Goal: Information Seeking & Learning: Learn about a topic

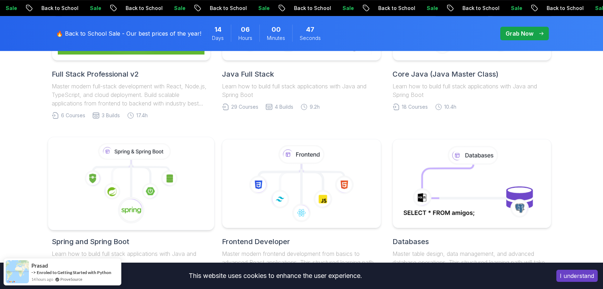
scroll to position [274, 0]
click at [132, 197] on icon at bounding box center [131, 210] width 27 height 27
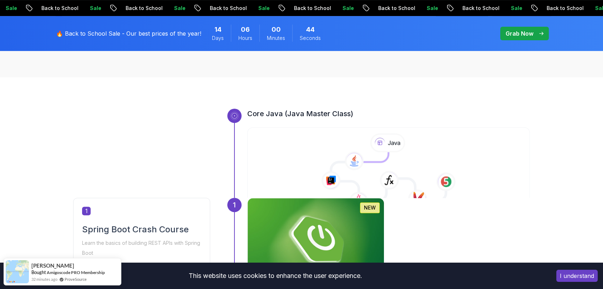
scroll to position [308, 0]
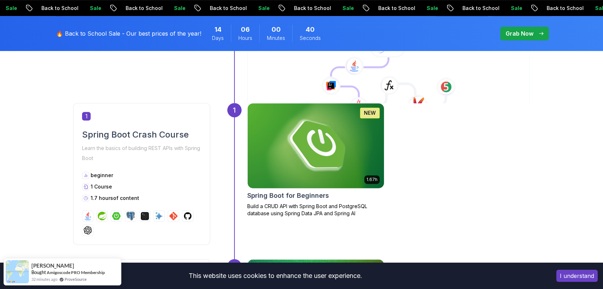
click at [273, 159] on img at bounding box center [315, 145] width 143 height 89
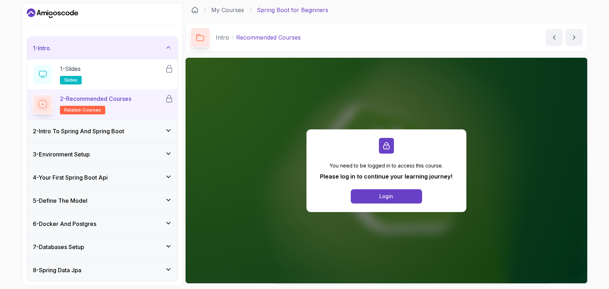
click at [167, 150] on icon at bounding box center [168, 153] width 7 height 7
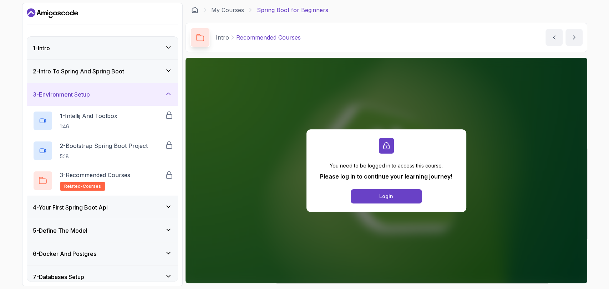
click at [168, 196] on div "4 - Your First Spring Boot Api" at bounding box center [102, 207] width 151 height 23
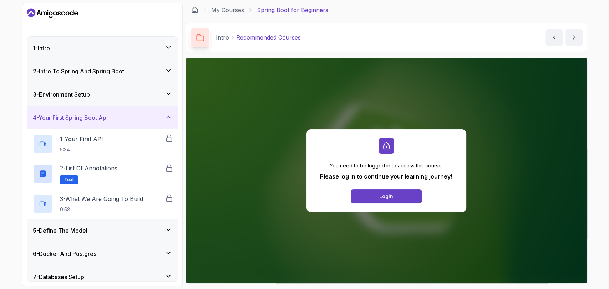
click at [167, 227] on icon at bounding box center [168, 230] width 7 height 7
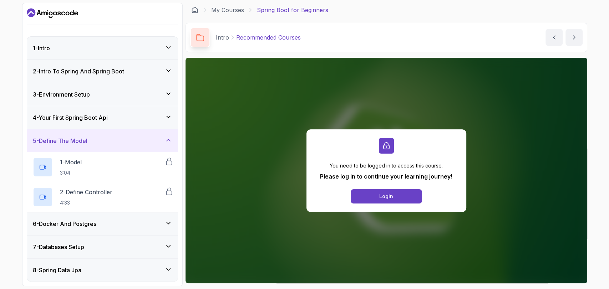
click at [167, 215] on div "6 - Docker And Postgres" at bounding box center [102, 224] width 151 height 23
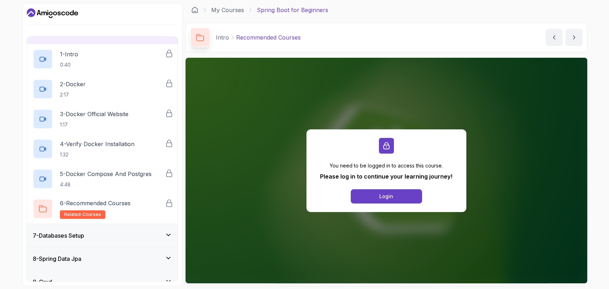
scroll to position [136, 0]
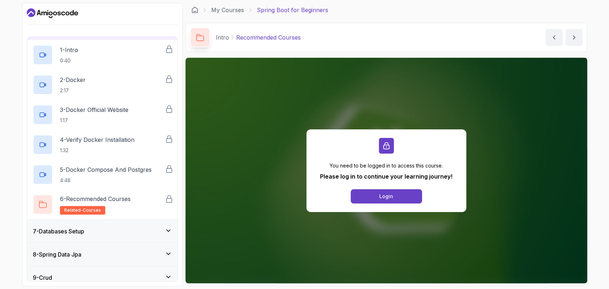
click at [166, 227] on icon at bounding box center [168, 230] width 7 height 7
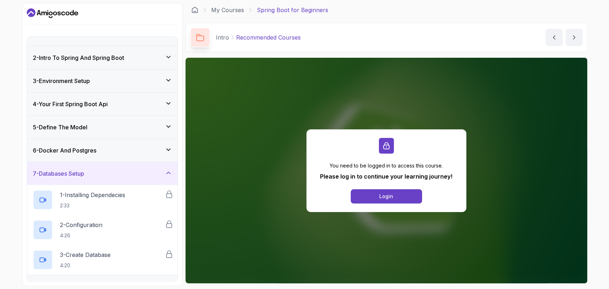
scroll to position [97, 0]
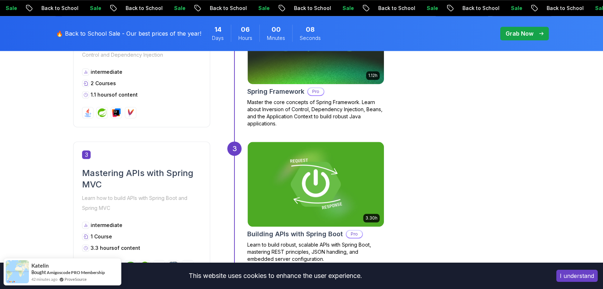
scroll to position [578, 0]
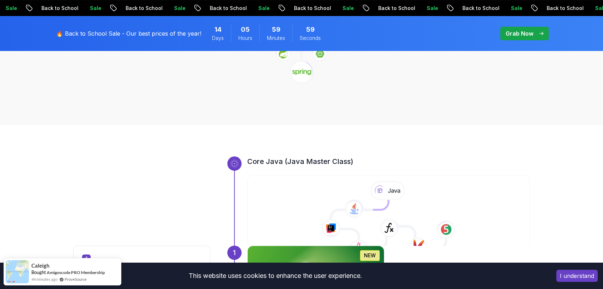
scroll to position [303, 0]
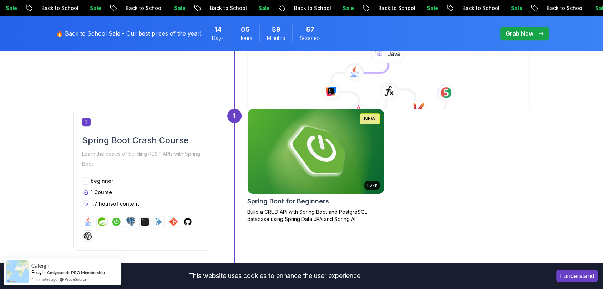
click at [304, 149] on img at bounding box center [315, 151] width 143 height 89
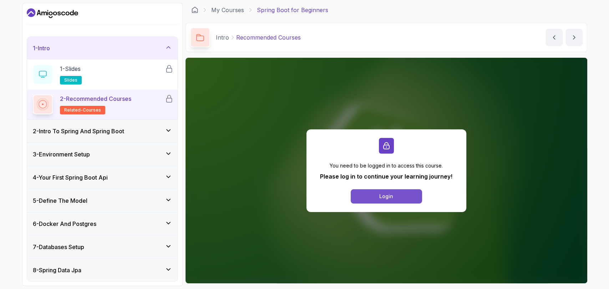
click at [393, 192] on button "Login" at bounding box center [386, 196] width 71 height 14
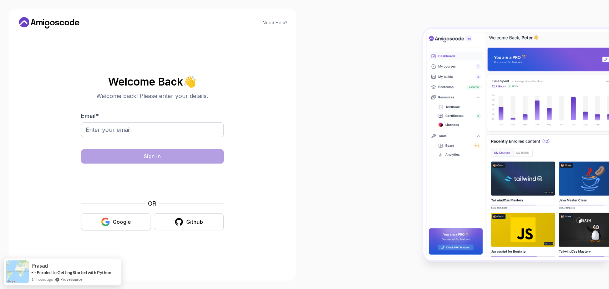
click at [131, 224] on button "Google" at bounding box center [116, 222] width 70 height 17
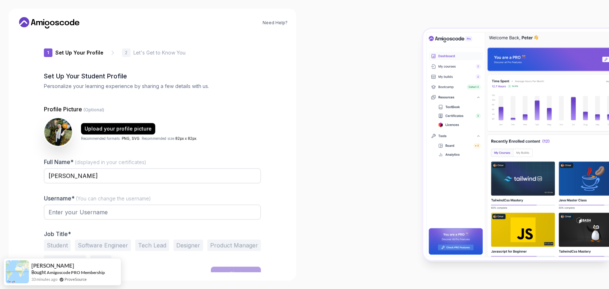
type input "charminglemmingc0528"
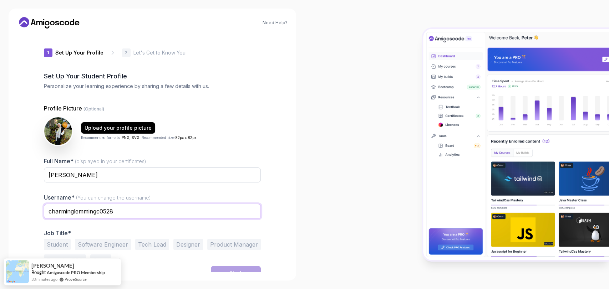
drag, startPoint x: 144, startPoint y: 204, endPoint x: 21, endPoint y: 200, distance: 122.8
click at [21, 200] on div "Need Help? 1 Set Up Your Profile 1 Set Up Your Profile 2 Let's Get to Know You …" at bounding box center [153, 145] width 288 height 272
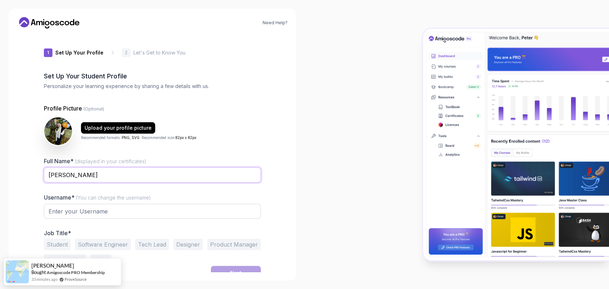
drag, startPoint x: 122, startPoint y: 166, endPoint x: 0, endPoint y: 178, distance: 122.7
click at [0, 178] on div "Need Help? 1 Set Up Your Profile 1 Set Up Your Profile 2 Let's Get to Know You …" at bounding box center [152, 144] width 305 height 289
click at [70, 204] on input "text" at bounding box center [152, 211] width 217 height 15
paste input "[PERSON_NAME]"
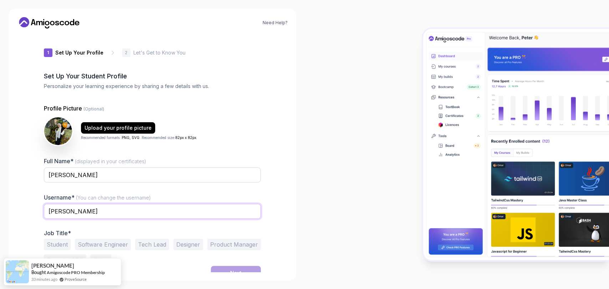
type input "[PERSON_NAME]"
click at [101, 239] on button "Software Engineer" at bounding box center [103, 244] width 56 height 11
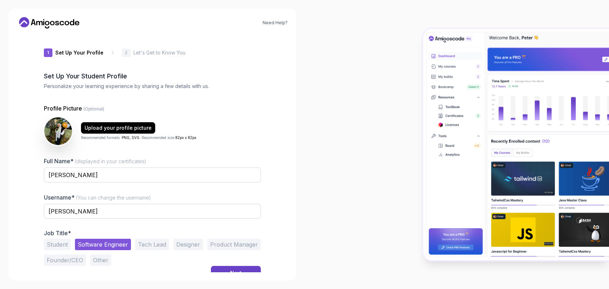
click at [211, 265] on div "1 Set Up Your Profile 1 Set Up Your Profile 2 Let's Get to Know You Set Up Your…" at bounding box center [152, 153] width 217 height 238
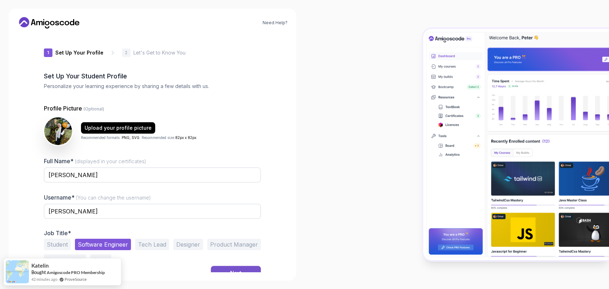
click at [211, 266] on button "Next" at bounding box center [236, 273] width 50 height 14
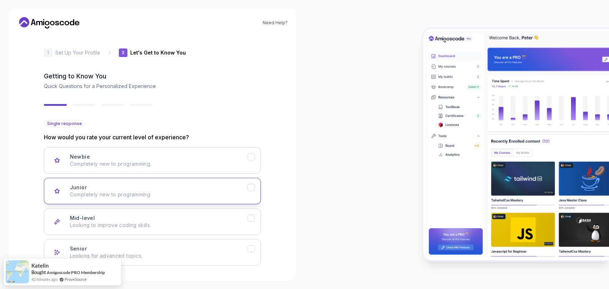
click at [142, 191] on p "Completely new to programming." at bounding box center [159, 194] width 178 height 7
click at [125, 153] on div "Newbie Completely new to programming." at bounding box center [159, 160] width 178 height 14
click at [138, 184] on div "Junior Completely new to programming." at bounding box center [159, 191] width 178 height 14
click at [136, 161] on p "Completely new to programming." at bounding box center [159, 164] width 178 height 7
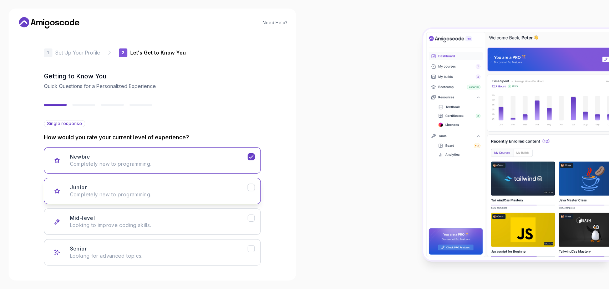
click at [125, 178] on button "Junior Completely new to programming." at bounding box center [152, 191] width 217 height 26
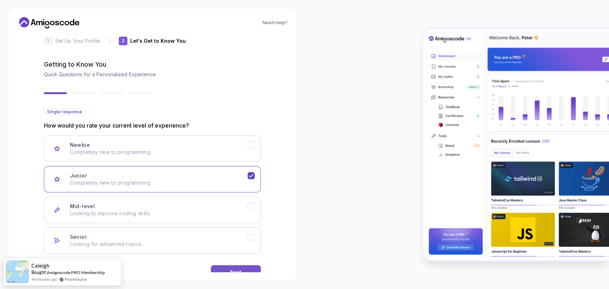
click at [221, 265] on button "Next" at bounding box center [236, 272] width 50 height 14
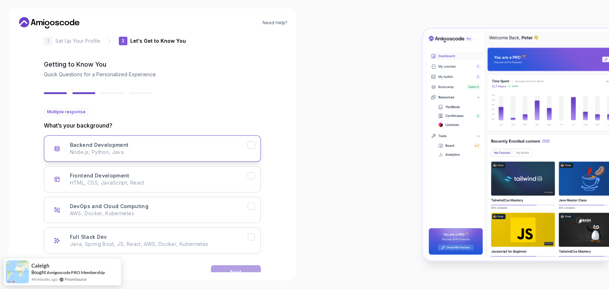
click at [119, 142] on h3 "Backend Development" at bounding box center [99, 145] width 59 height 7
click at [192, 179] on p "HTML, CSS, JavaScript, React" at bounding box center [159, 182] width 178 height 7
click at [190, 228] on button "Full Stack Dev Java, Spring Boot, JS, React, AWS, Docker, Kubernetes" at bounding box center [152, 241] width 217 height 26
click at [217, 265] on button "Next" at bounding box center [236, 272] width 50 height 14
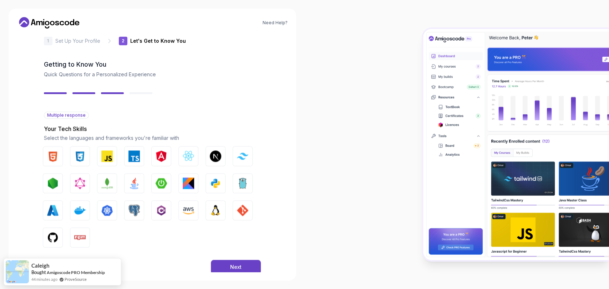
scroll to position [4, 0]
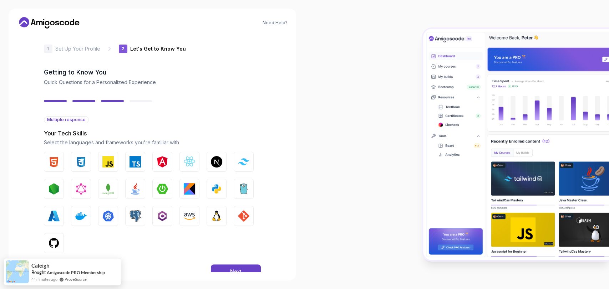
click at [214, 253] on div "Back Next" at bounding box center [152, 271] width 217 height 37
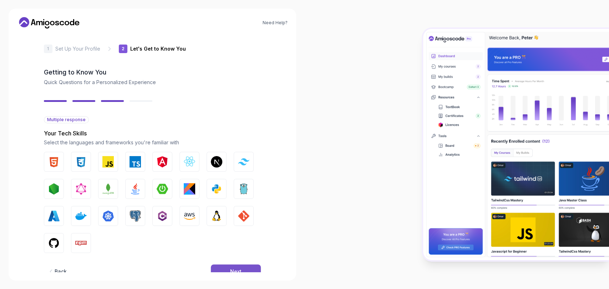
click at [213, 265] on button "Next" at bounding box center [236, 272] width 50 height 14
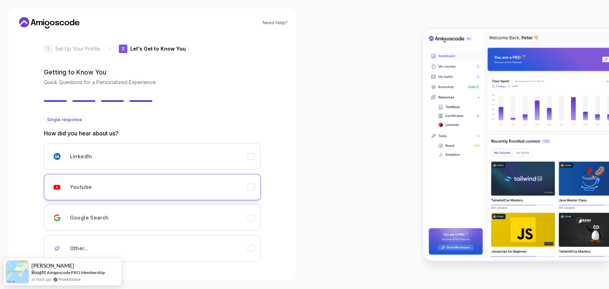
scroll to position [16, 0]
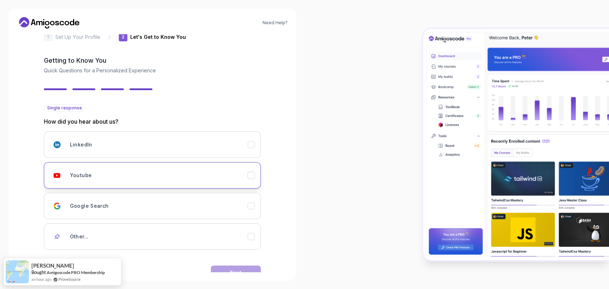
click at [111, 168] on div "Youtube" at bounding box center [159, 175] width 178 height 14
click at [214, 266] on button "Next" at bounding box center [236, 273] width 50 height 14
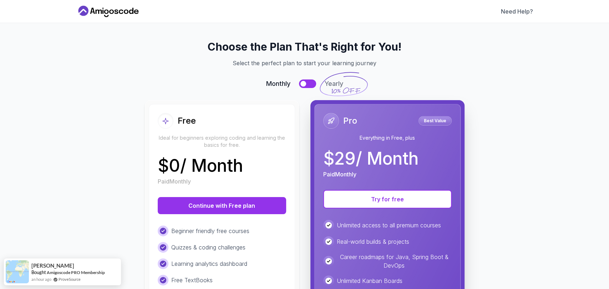
scroll to position [60, 0]
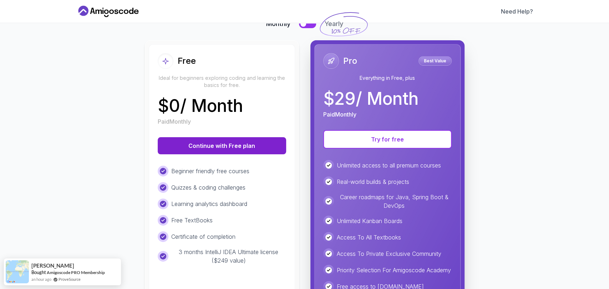
click at [192, 137] on button "Continue with Free plan" at bounding box center [222, 145] width 128 height 17
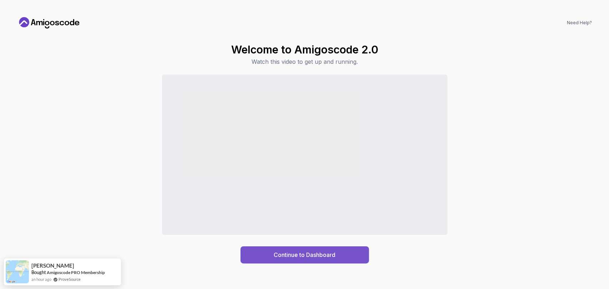
click at [272, 256] on button "Continue to Dashboard" at bounding box center [304, 254] width 128 height 17
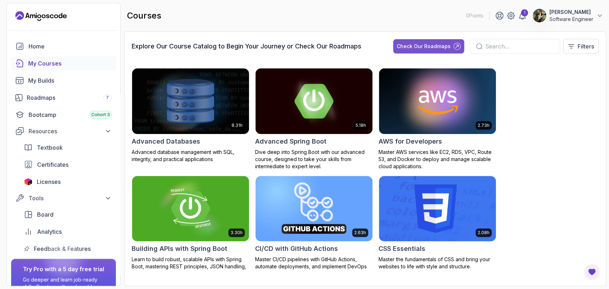
click at [443, 43] on div "Check Our Roadmaps" at bounding box center [424, 46] width 54 height 7
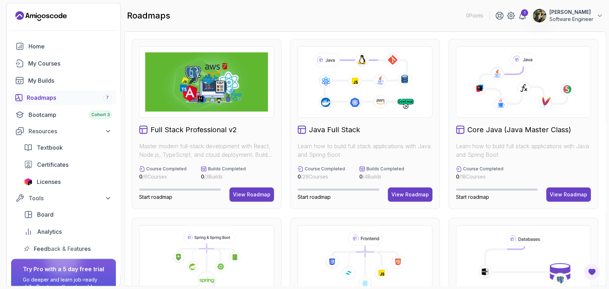
scroll to position [19, 0]
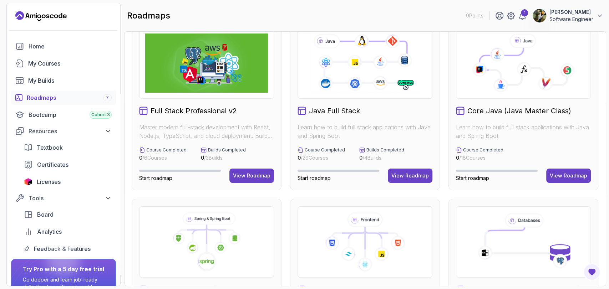
click at [320, 110] on h2 "Java Full Stack" at bounding box center [334, 111] width 51 height 10
click at [402, 172] on div "View Roadmap" at bounding box center [409, 175] width 37 height 7
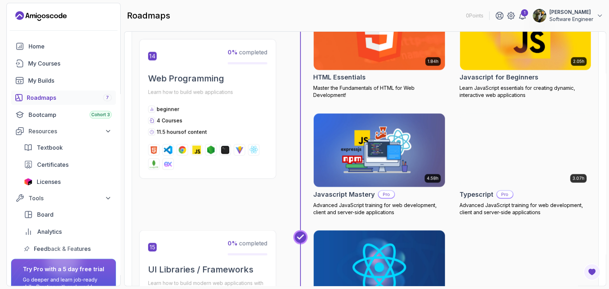
scroll to position [2586, 0]
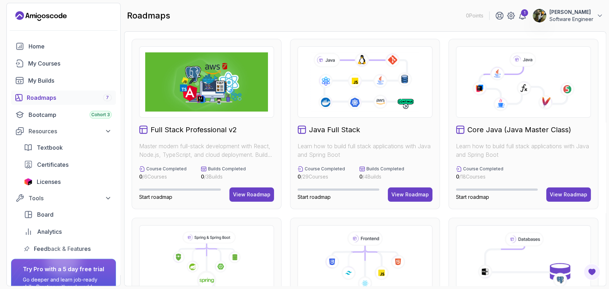
scroll to position [101, 0]
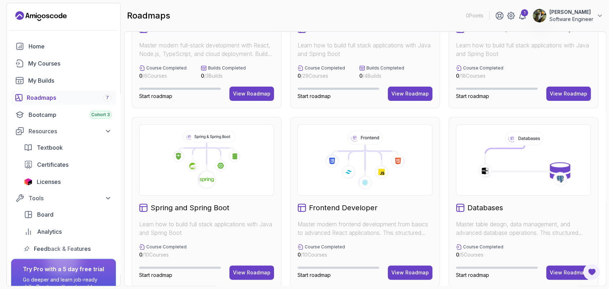
click at [193, 203] on h2 "Spring and Spring Boot" at bounding box center [190, 208] width 79 height 10
click at [262, 269] on div "View Roadmap" at bounding box center [251, 272] width 37 height 7
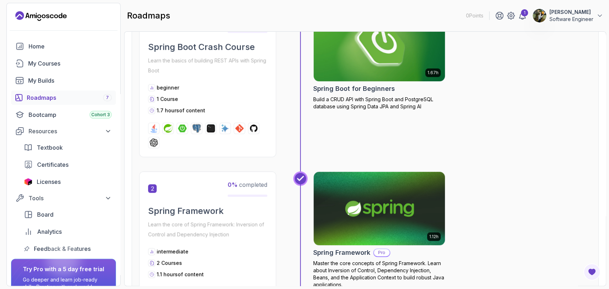
scroll to position [177, 0]
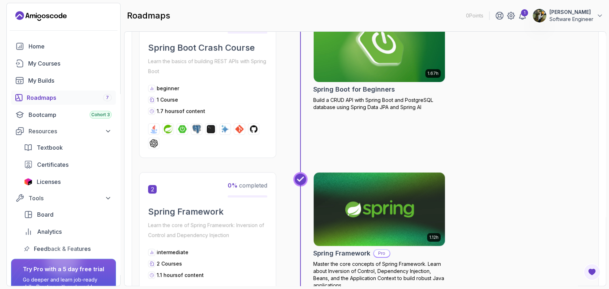
click at [284, 172] on div "2 0 % completed Spring Framework Learn the core of Spring Framework: Inversion …" at bounding box center [365, 247] width 452 height 150
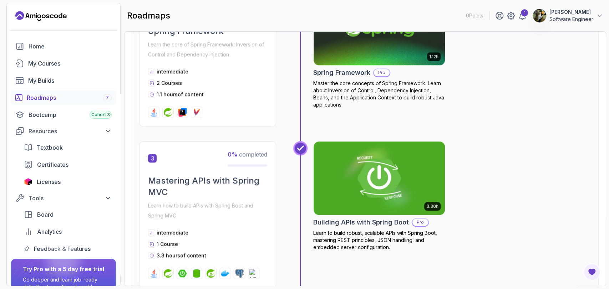
scroll to position [358, 0]
drag, startPoint x: 178, startPoint y: 165, endPoint x: 139, endPoint y: 163, distance: 38.9
click at [233, 201] on p "Learn how to build APIs with Spring Boot and Spring MVC" at bounding box center [207, 211] width 119 height 20
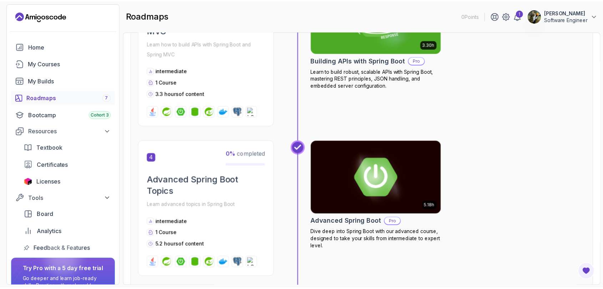
scroll to position [558, 0]
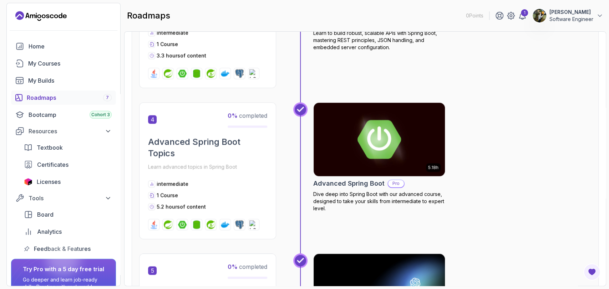
click at [200, 136] on h2 "Advanced Spring Boot Topics" at bounding box center [207, 147] width 119 height 23
click at [349, 179] on h2 "Advanced Spring Boot" at bounding box center [348, 184] width 71 height 10
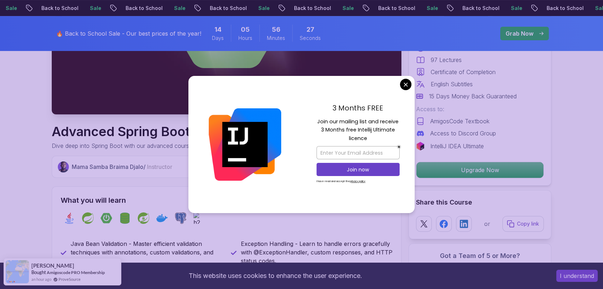
scroll to position [177, 0]
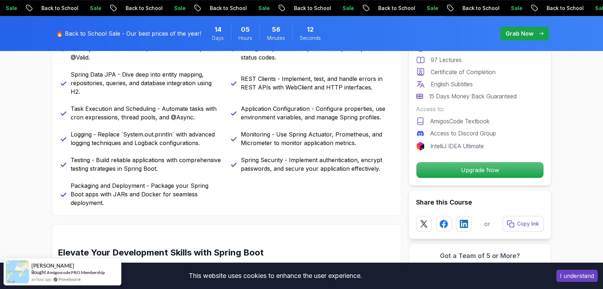
scroll to position [379, 0]
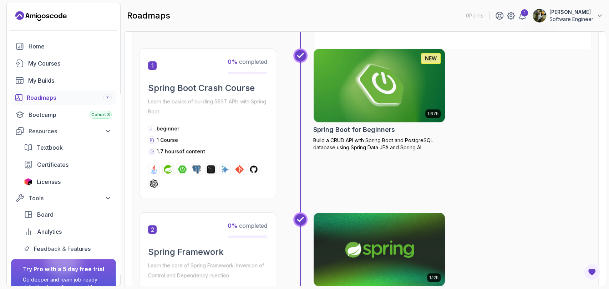
scroll to position [174, 0]
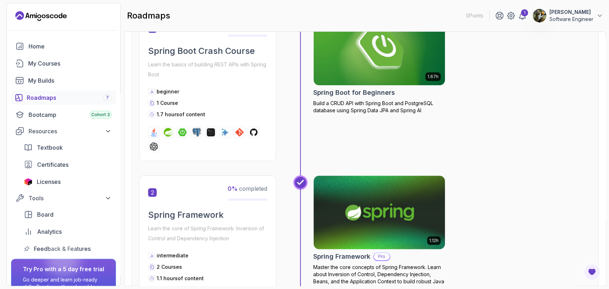
click at [181, 45] on h2 "Spring Boot Crash Course" at bounding box center [207, 50] width 119 height 11
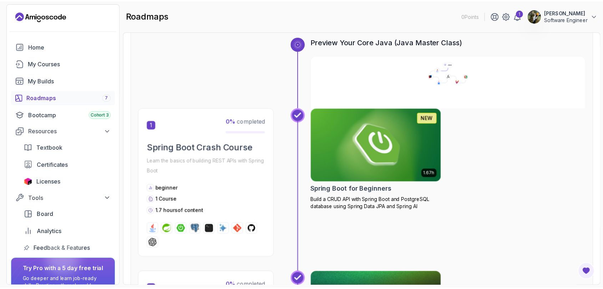
scroll to position [78, 0]
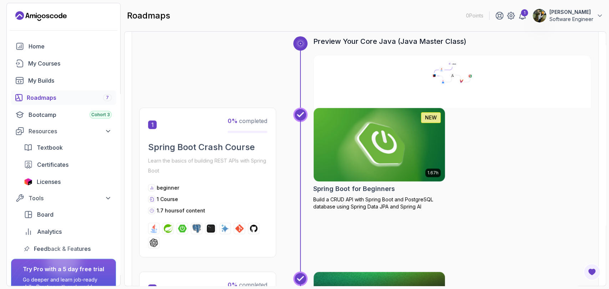
click at [346, 128] on img at bounding box center [379, 144] width 138 height 77
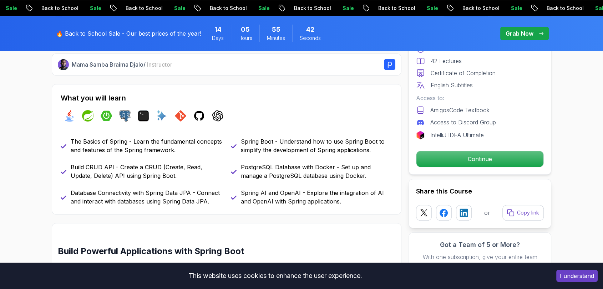
scroll to position [278, 0]
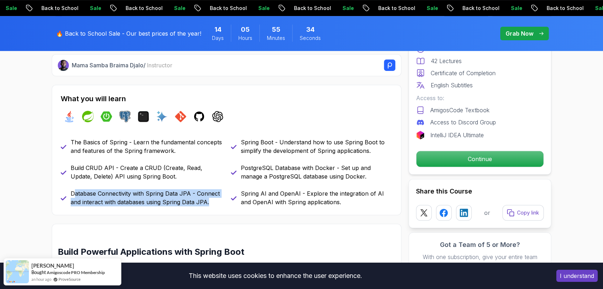
drag, startPoint x: 73, startPoint y: 176, endPoint x: 208, endPoint y: 192, distance: 136.5
click at [208, 192] on div "What you will learn java spring spring-boot postgres terminal ai git github cha…" at bounding box center [227, 150] width 350 height 131
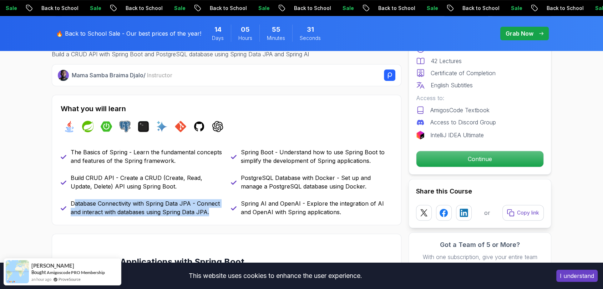
scroll to position [268, 0]
